Goal: Transaction & Acquisition: Obtain resource

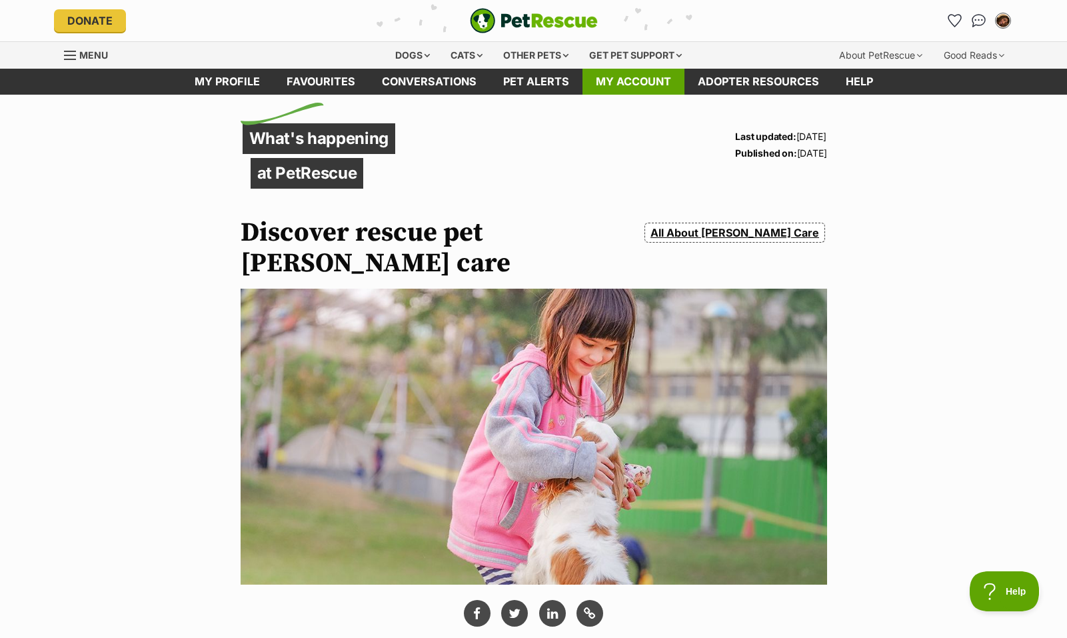
click at [647, 85] on link "My account" at bounding box center [634, 82] width 102 height 26
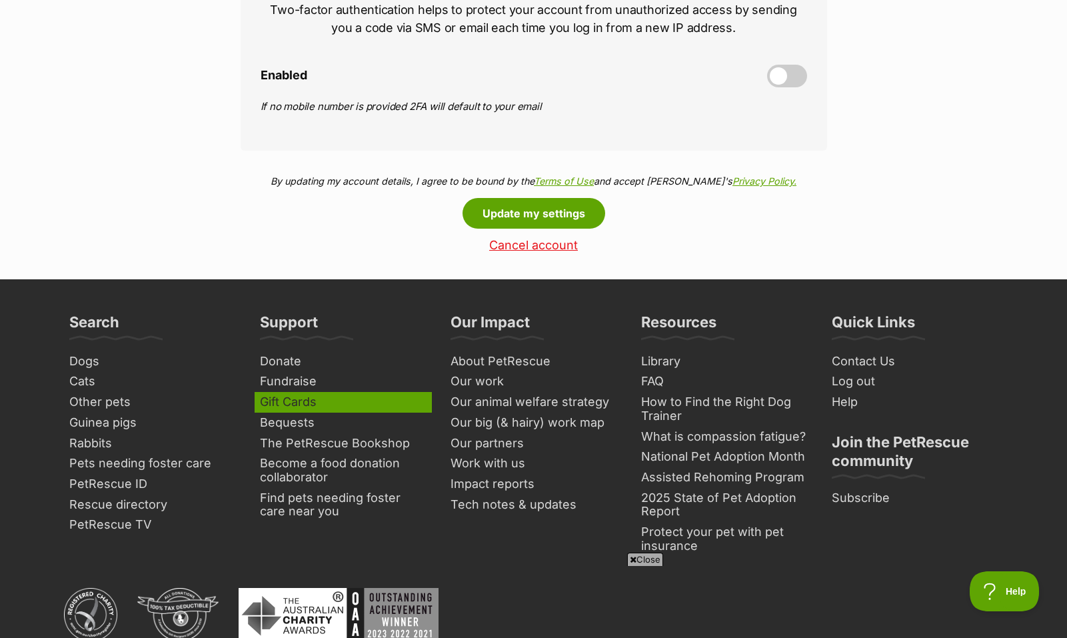
scroll to position [659, 0]
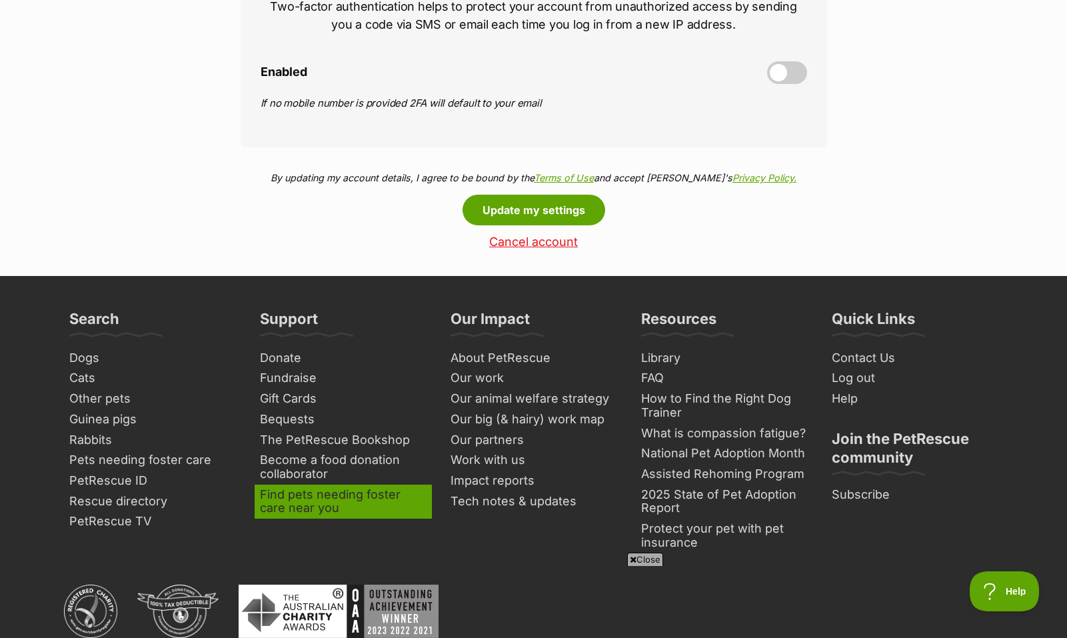
click at [321, 489] on link "Find pets needing foster care near you" at bounding box center [343, 502] width 177 height 34
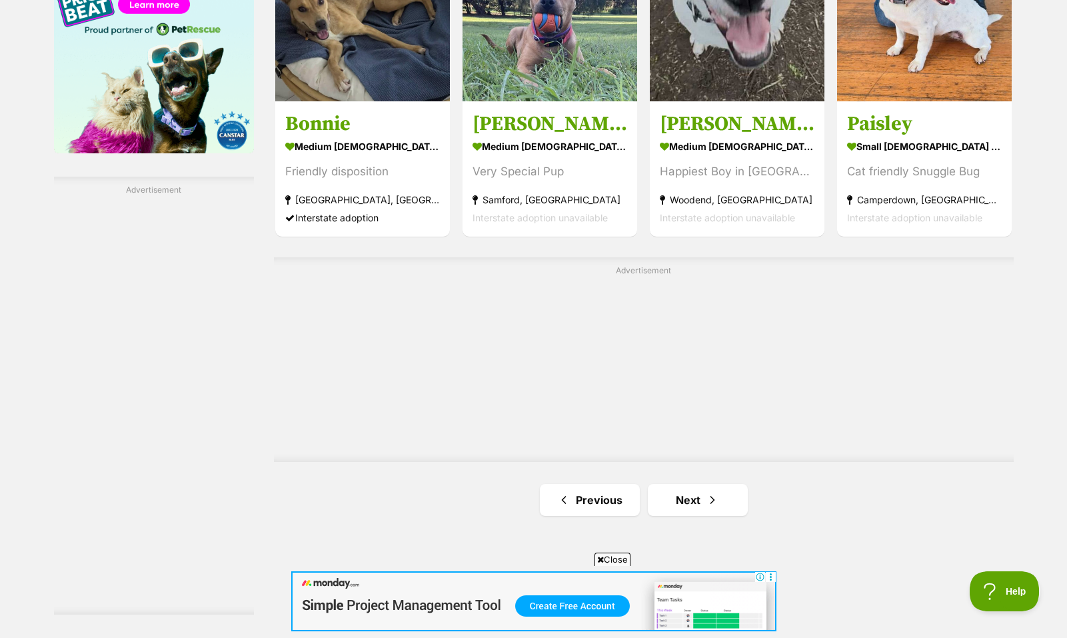
scroll to position [2174, 0]
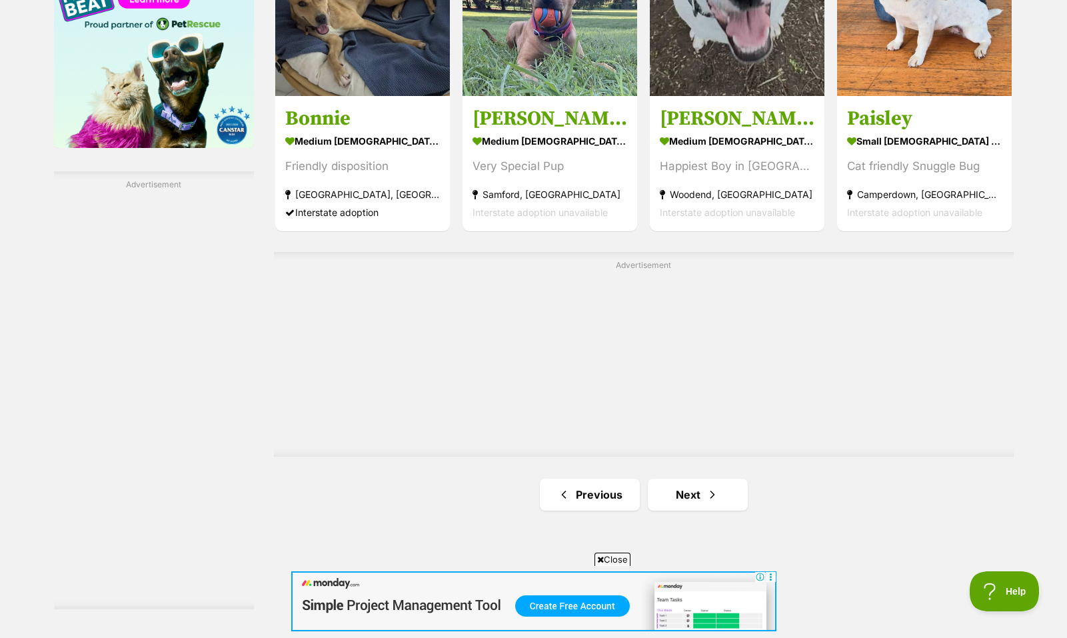
click at [690, 499] on link "Next" at bounding box center [698, 495] width 100 height 32
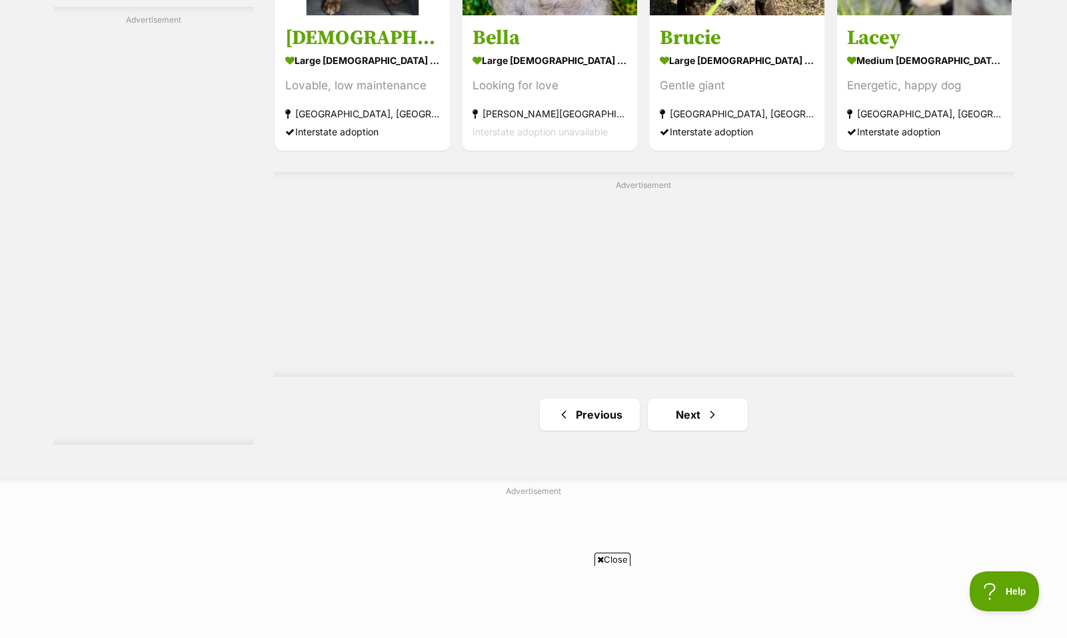
scroll to position [2360, 0]
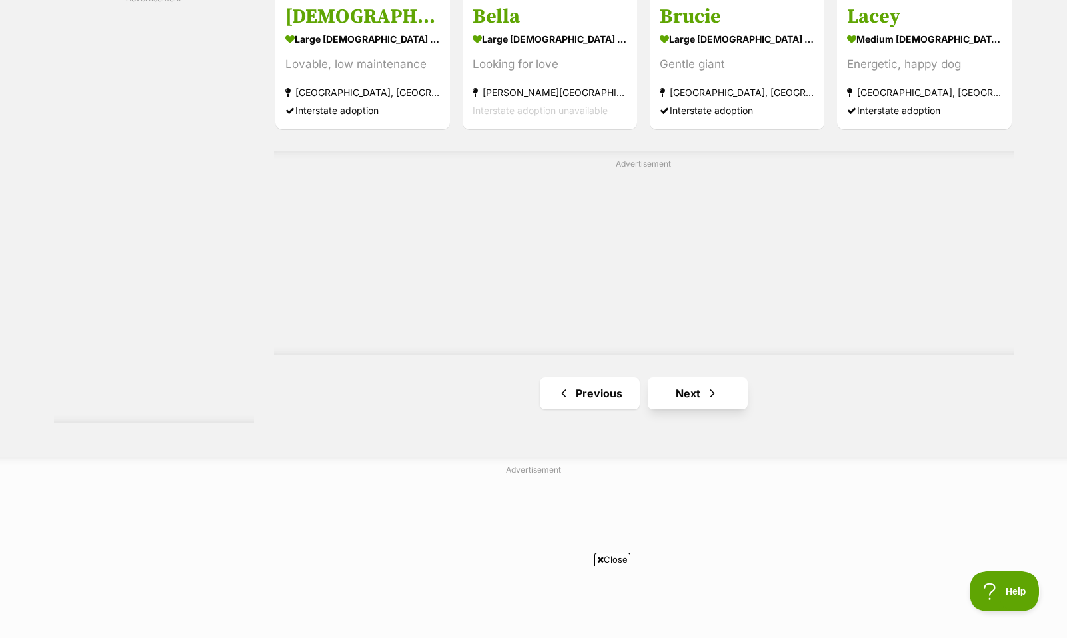
click at [733, 391] on link "Next" at bounding box center [698, 393] width 100 height 32
